Goal: Task Accomplishment & Management: Use online tool/utility

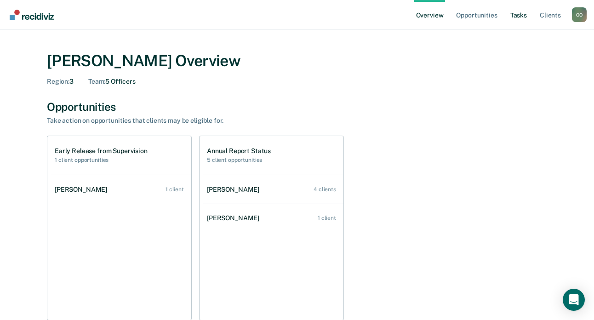
click at [521, 15] on link "Tasks" at bounding box center [519, 14] width 20 height 29
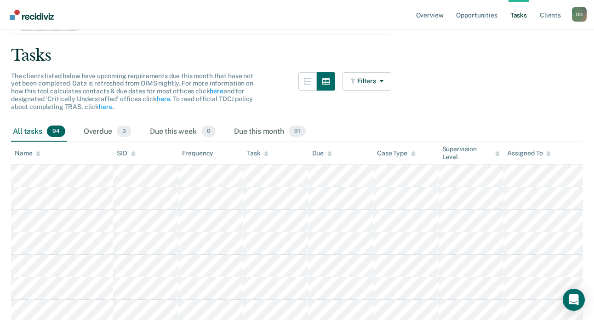
scroll to position [46, 0]
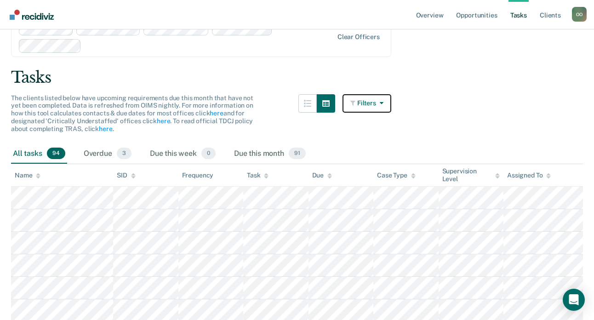
click at [384, 100] on icon "button" at bounding box center [379, 103] width 7 height 6
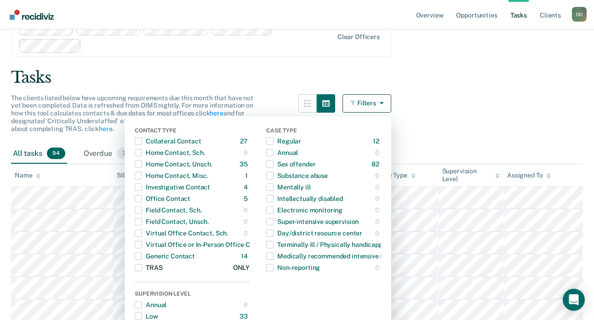
click at [142, 264] on span "button" at bounding box center [138, 267] width 7 height 7
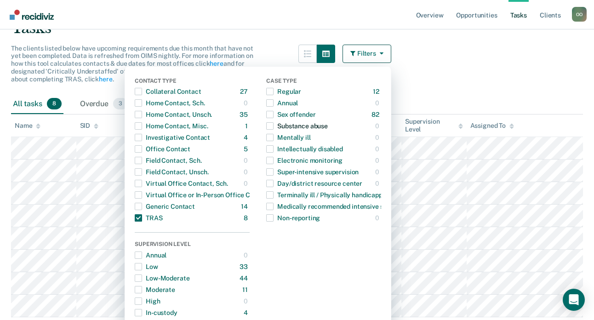
scroll to position [133, 0]
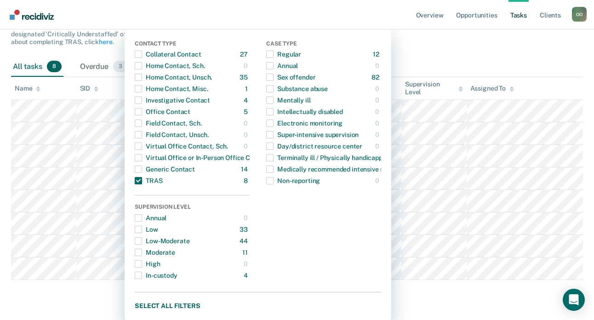
click at [477, 52] on main "Clear officers Tasks The clients listed below have upcoming requirements due th…" at bounding box center [297, 115] width 594 height 398
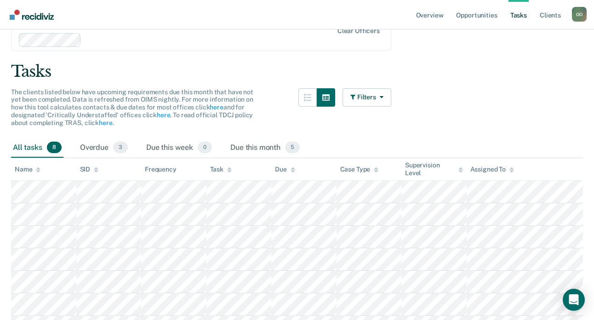
scroll to position [127, 0]
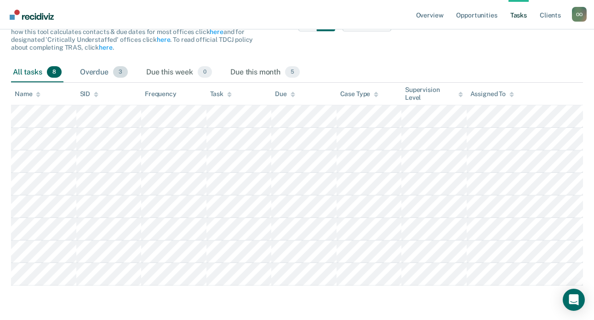
click at [89, 72] on div "Overdue 3" at bounding box center [104, 73] width 52 height 20
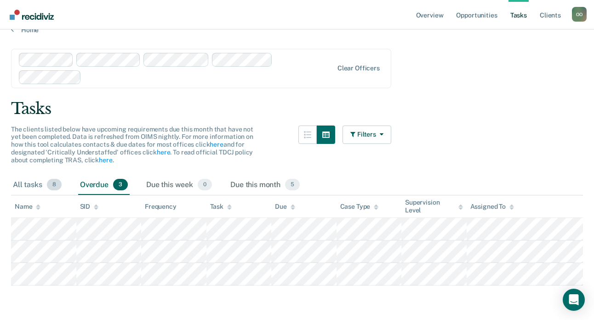
click at [29, 180] on div "All tasks 8" at bounding box center [37, 185] width 52 height 20
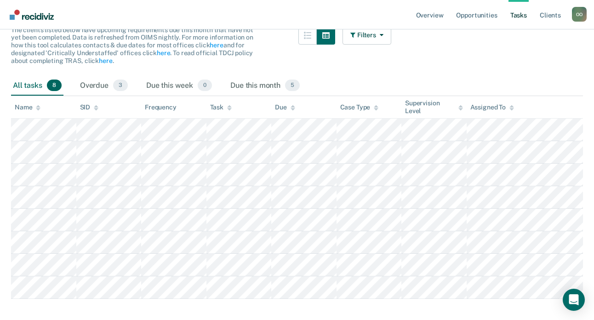
scroll to position [127, 0]
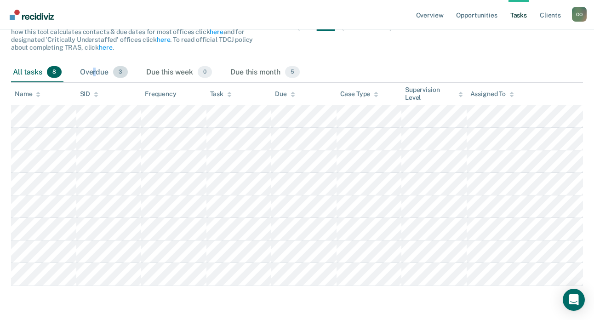
click at [93, 70] on div "Overdue 3" at bounding box center [104, 73] width 52 height 20
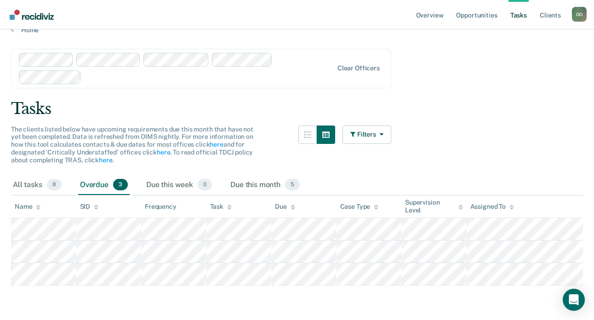
click at [521, 159] on main "Clear officers Tasks The clients listed below have upcoming requirements due th…" at bounding box center [297, 177] width 594 height 286
click at [362, 129] on button "Filters" at bounding box center [367, 135] width 49 height 18
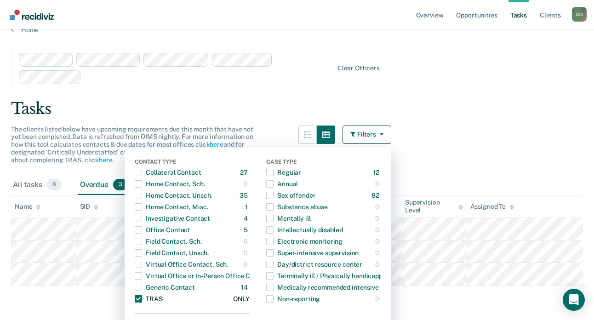
click at [142, 298] on span "button" at bounding box center [138, 298] width 7 height 7
click at [142, 170] on span "button" at bounding box center [138, 172] width 7 height 7
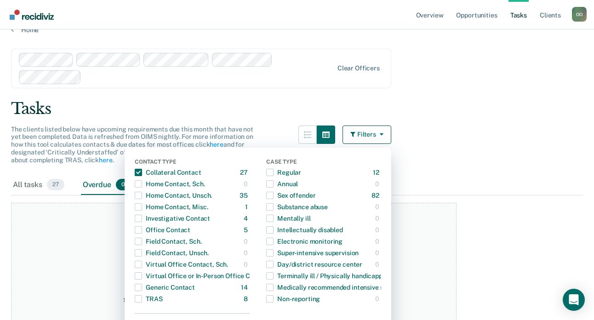
click at [489, 129] on main "Clear officers Tasks The clients listed below have upcoming requirements due th…" at bounding box center [297, 168] width 594 height 269
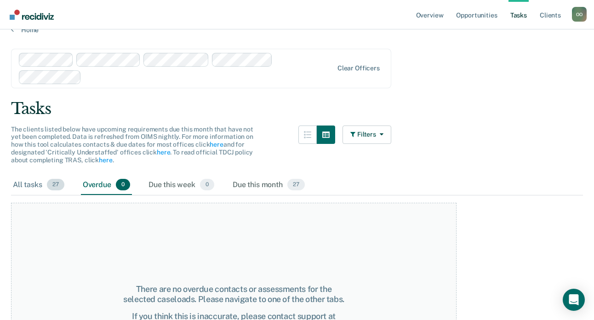
click at [33, 183] on div "All tasks 27" at bounding box center [38, 185] width 55 height 20
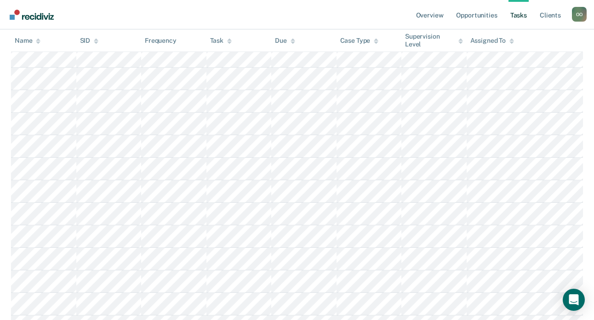
scroll to position [0, 0]
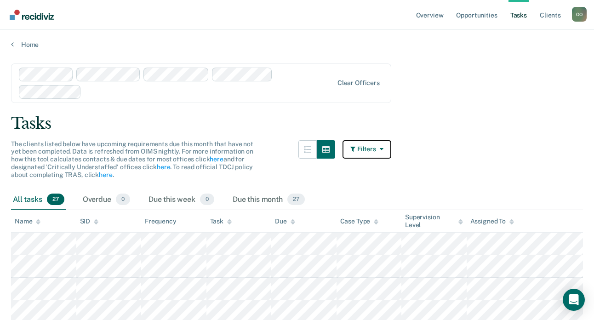
click at [369, 147] on button "Filters" at bounding box center [367, 149] width 49 height 18
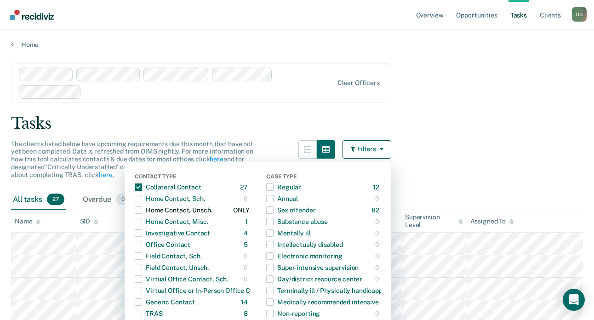
click at [149, 210] on div "Home Contact, Unsch." at bounding box center [173, 210] width 77 height 15
click at [140, 189] on div "button" at bounding box center [138, 187] width 7 height 15
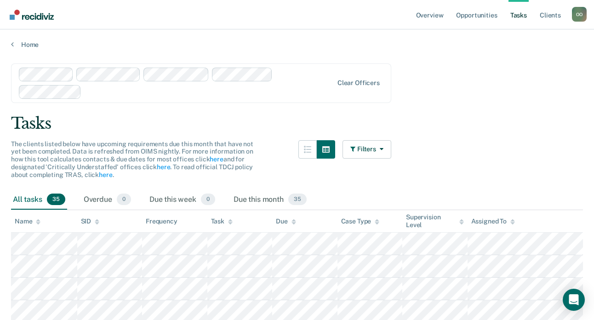
click at [511, 220] on icon at bounding box center [512, 222] width 5 height 6
click at [368, 146] on button "Filters" at bounding box center [367, 149] width 49 height 18
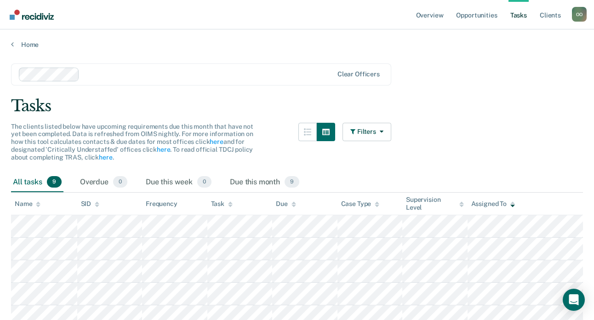
click at [88, 72] on div at bounding box center [208, 74] width 250 height 11
click at [147, 71] on div at bounding box center [176, 75] width 315 height 14
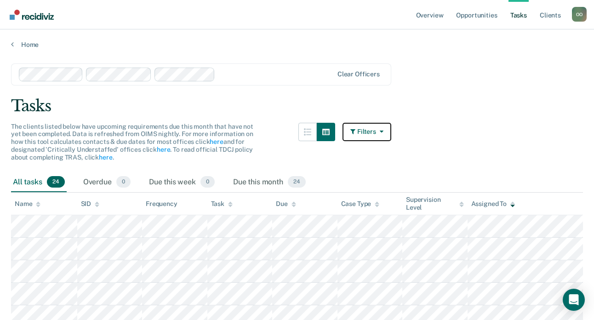
click at [364, 127] on button "Filters" at bounding box center [367, 132] width 49 height 18
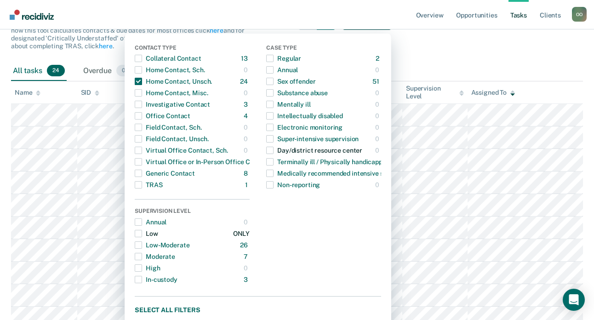
scroll to position [138, 0]
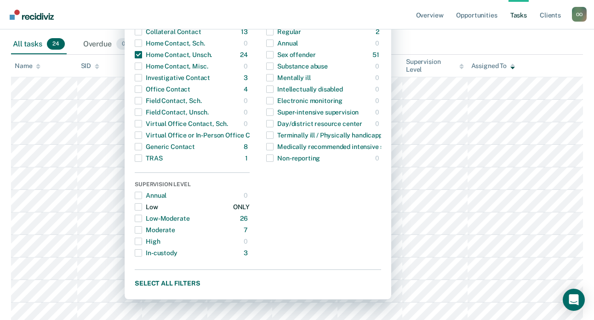
click at [142, 208] on span "button" at bounding box center [138, 206] width 7 height 7
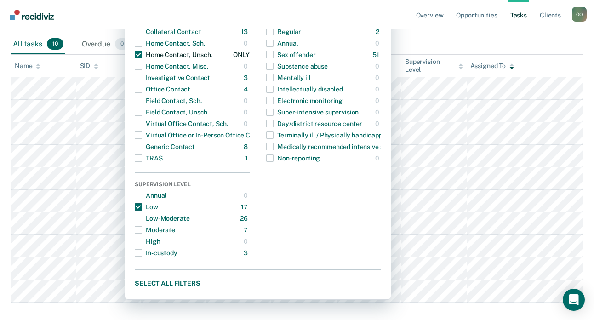
click at [142, 56] on span "button" at bounding box center [138, 54] width 7 height 7
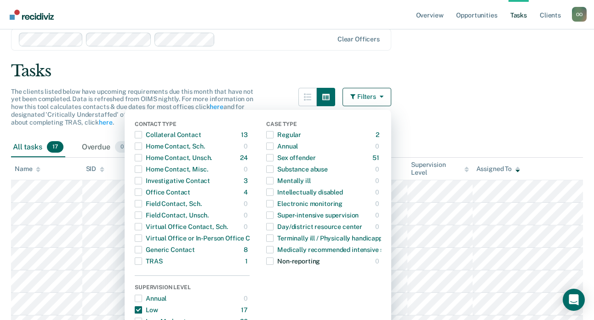
scroll to position [0, 0]
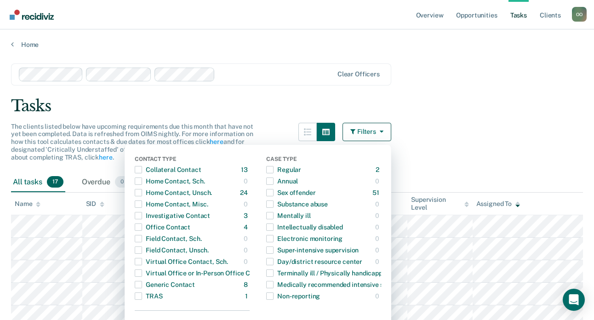
click at [243, 75] on div at bounding box center [276, 74] width 114 height 11
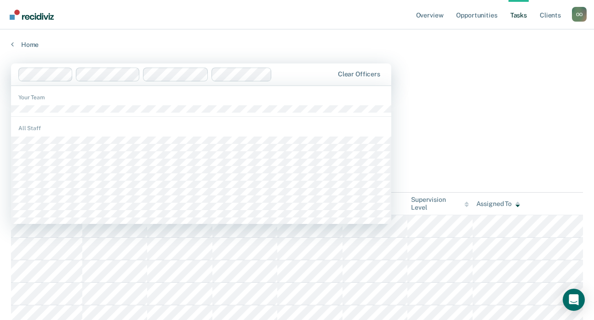
click at [284, 72] on div at bounding box center [304, 74] width 57 height 11
